Goal: Find specific page/section: Find specific page/section

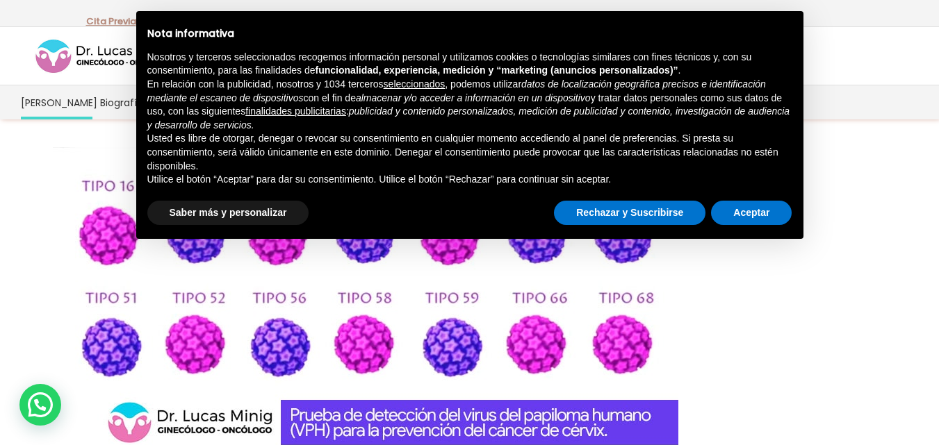
click at [702, 224] on div at bounding box center [470, 303] width 834 height 313
click at [661, 214] on button "Rechazar y Suscribirse" at bounding box center [629, 213] width 151 height 25
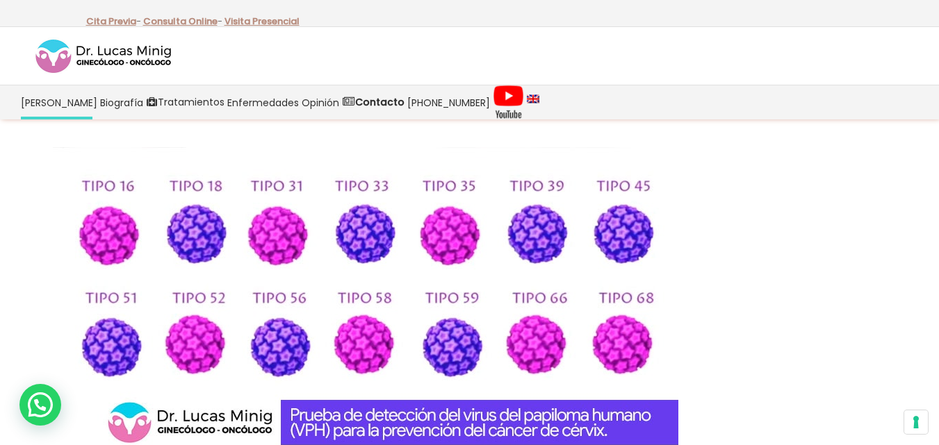
click at [702, 239] on div at bounding box center [470, 303] width 834 height 313
